Goal: Task Accomplishment & Management: Use online tool/utility

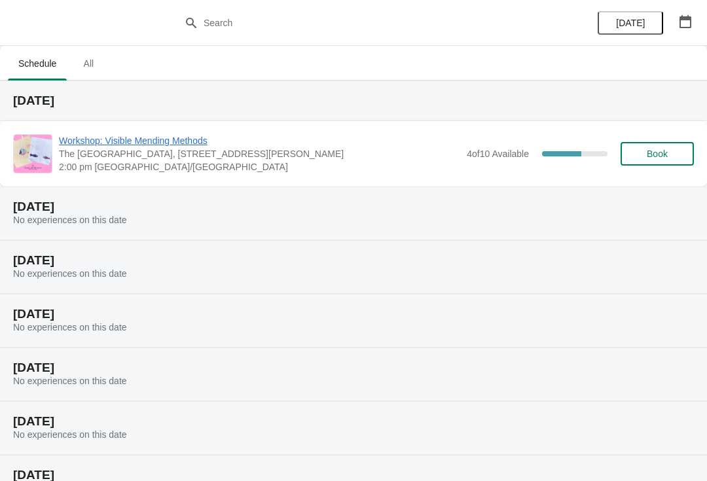
click at [374, 156] on span "The [GEOGRAPHIC_DATA], [STREET_ADDRESS][PERSON_NAME]" at bounding box center [259, 153] width 401 height 13
click at [156, 145] on span "Workshop: Visible Mending Methods" at bounding box center [259, 140] width 401 height 13
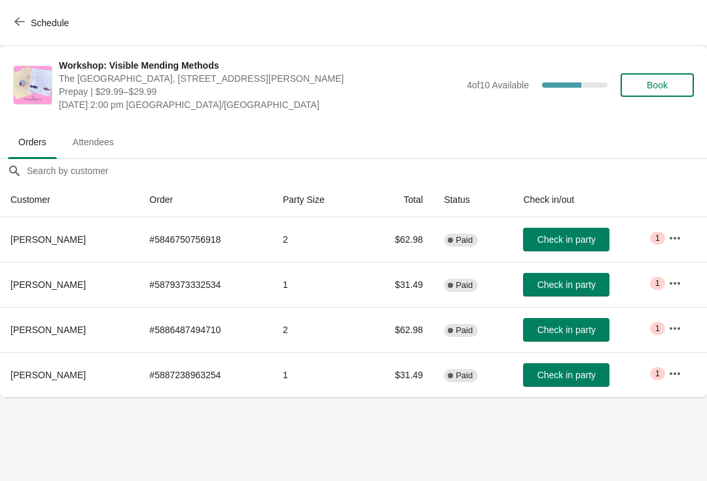
click at [664, 95] on button "Book" at bounding box center [657, 85] width 73 height 24
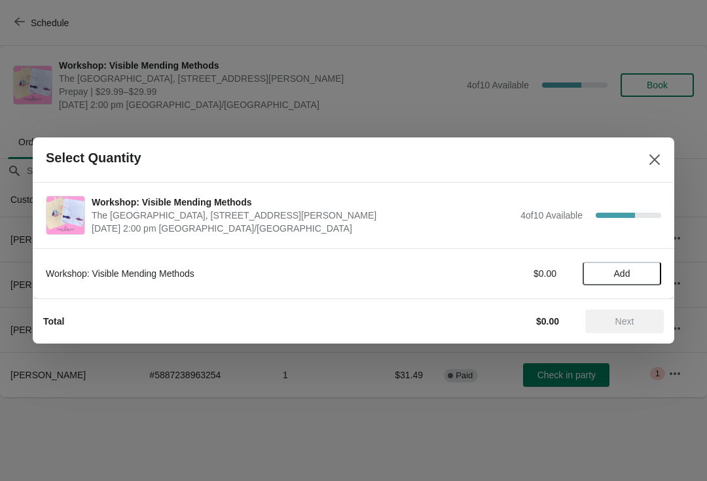
click at [628, 268] on span "Add" at bounding box center [622, 273] width 16 height 10
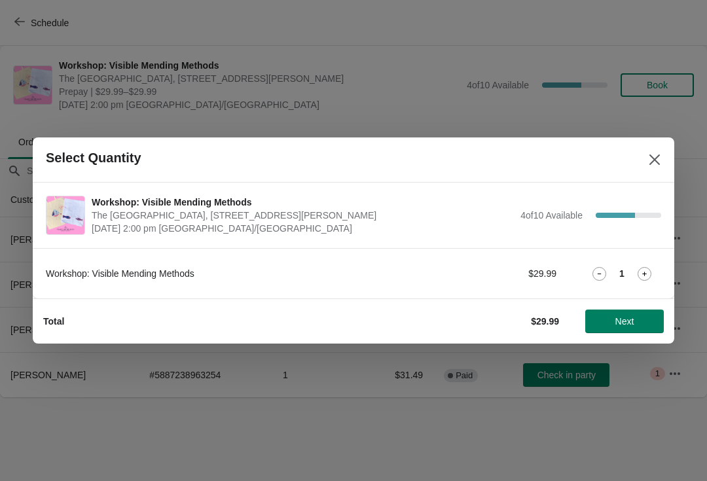
click at [599, 268] on icon at bounding box center [599, 274] width 14 height 14
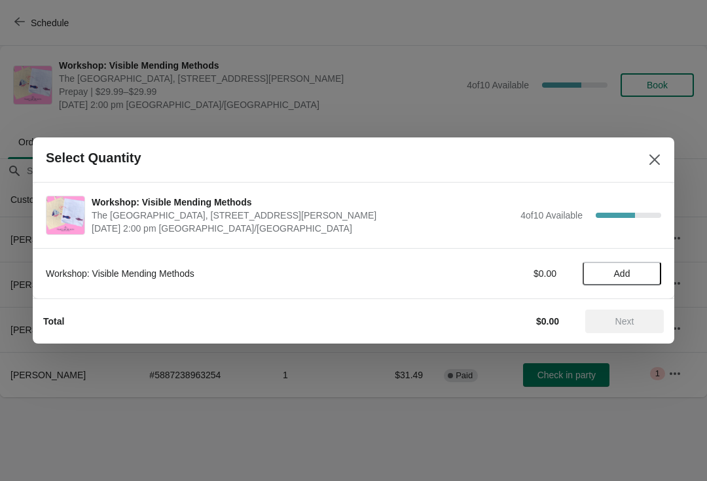
click at [655, 160] on icon "Close" at bounding box center [654, 159] width 10 height 10
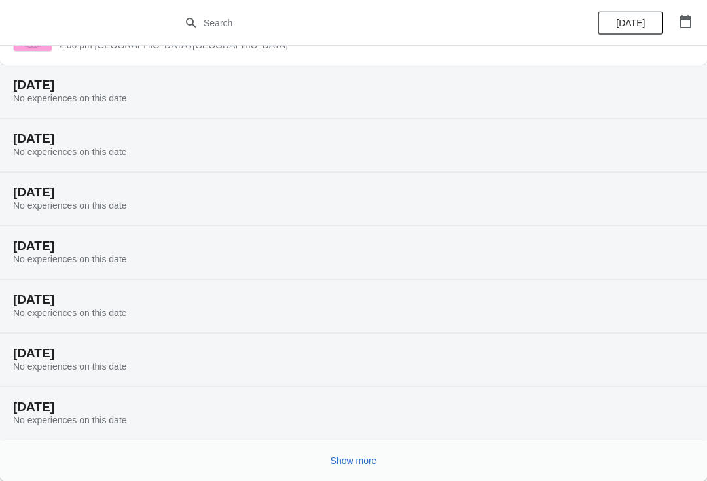
click at [287, 289] on div "[DATE] No experiences on this date" at bounding box center [353, 307] width 707 height 54
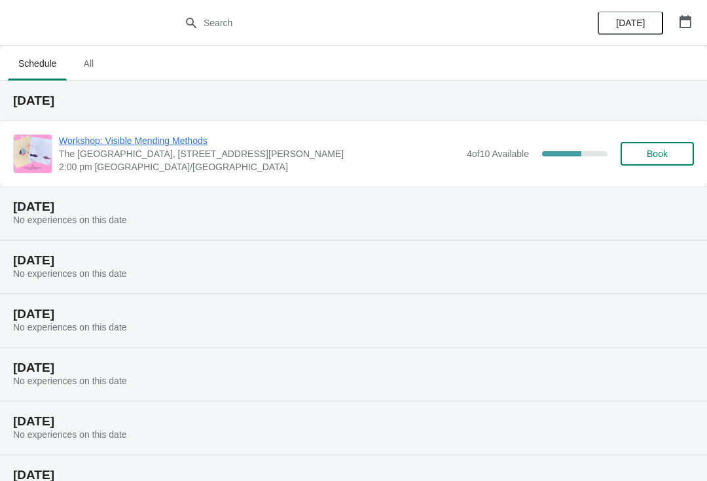
click at [665, 158] on span "Book" at bounding box center [657, 154] width 21 height 10
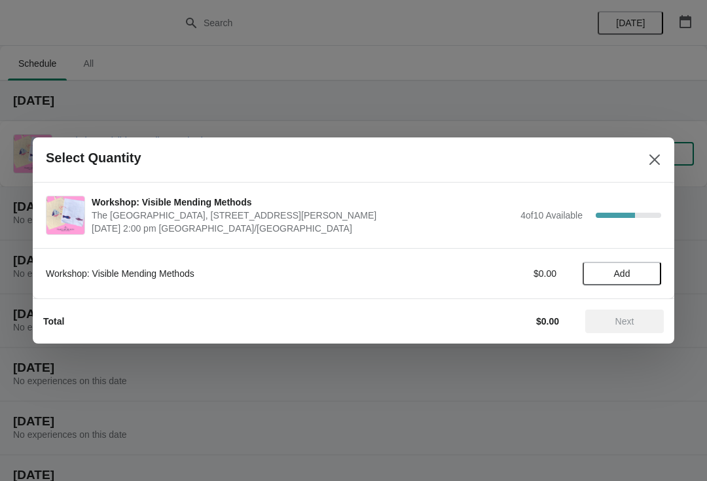
click at [389, 99] on div at bounding box center [353, 240] width 707 height 481
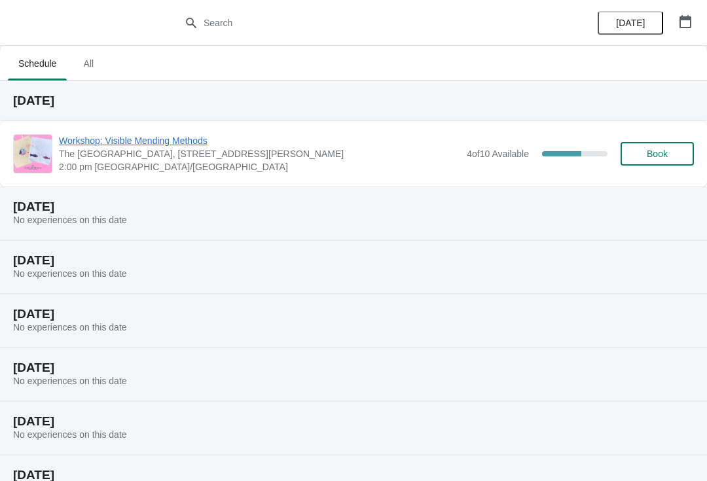
click at [217, 145] on span "Workshop: Visible Mending Methods" at bounding box center [259, 140] width 401 height 13
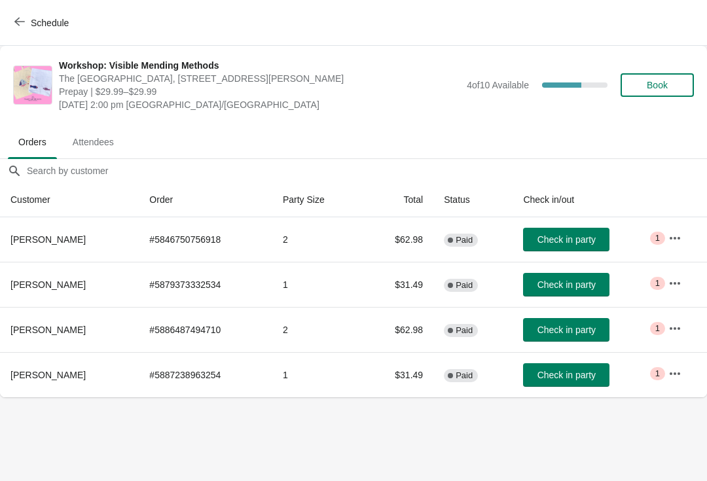
click at [571, 282] on span "Check in party" at bounding box center [566, 285] width 58 height 10
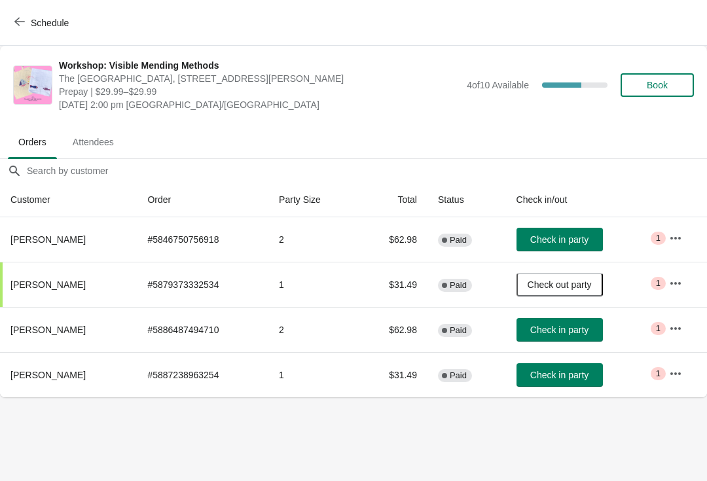
click at [561, 371] on span "Check in party" at bounding box center [559, 375] width 58 height 10
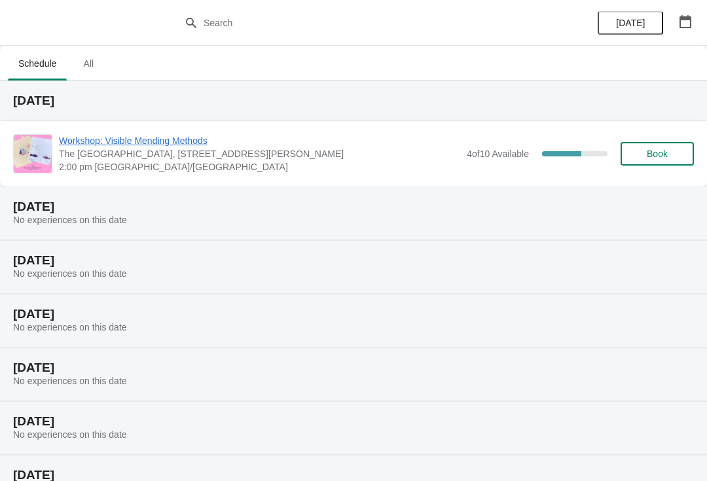
click at [187, 144] on span "Workshop: Visible Mending Methods" at bounding box center [259, 140] width 401 height 13
click at [153, 145] on span "Workshop: Visible Mending Methods" at bounding box center [259, 140] width 401 height 13
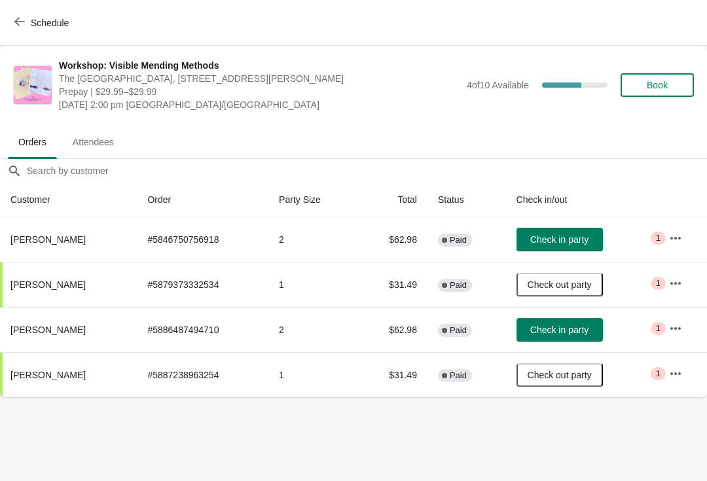
click at [577, 327] on span "Check in party" at bounding box center [559, 330] width 58 height 10
click at [574, 240] on span "Check in party" at bounding box center [559, 239] width 58 height 10
